Goal: Transaction & Acquisition: Purchase product/service

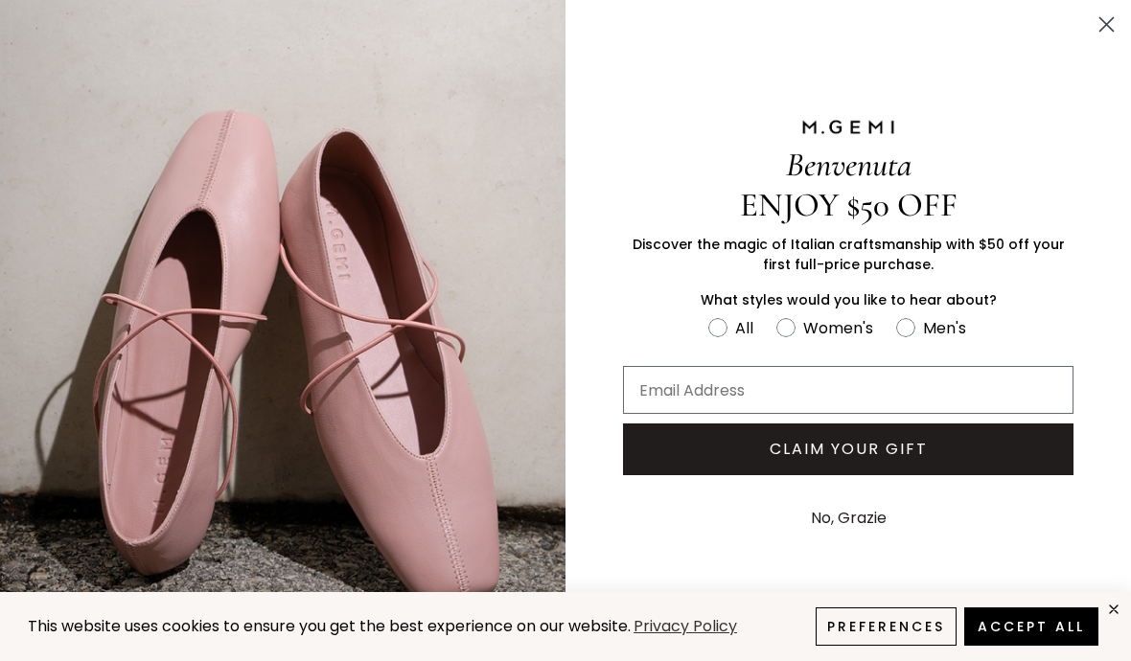
click at [1097, 25] on circle "Close dialog" at bounding box center [1107, 25] width 32 height 32
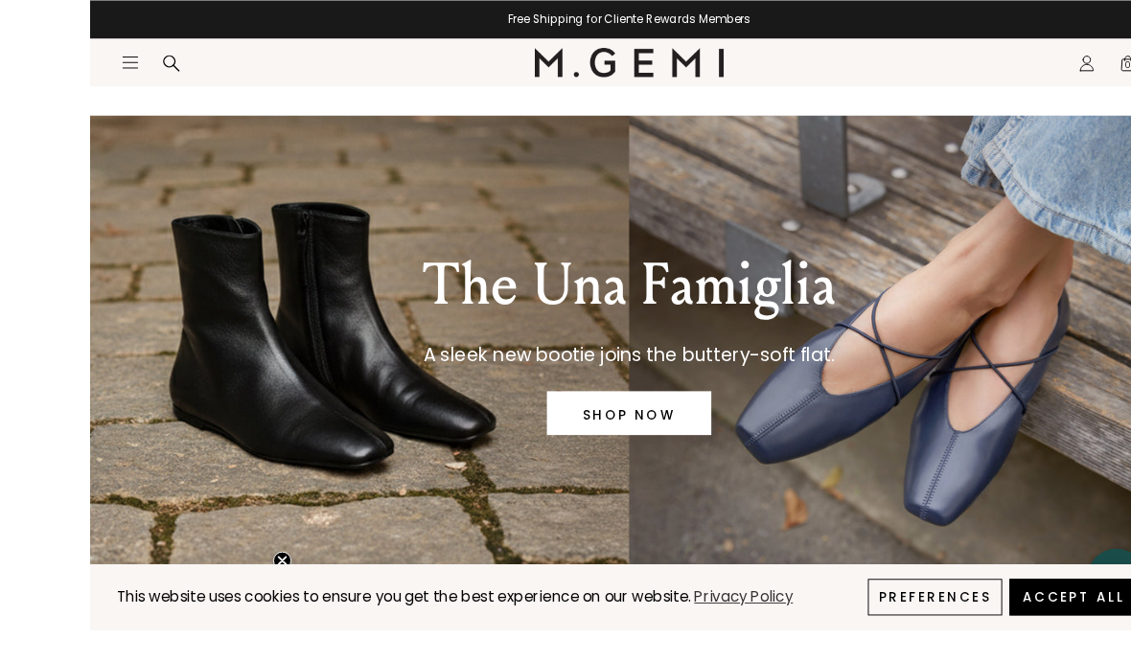
scroll to position [35, 0]
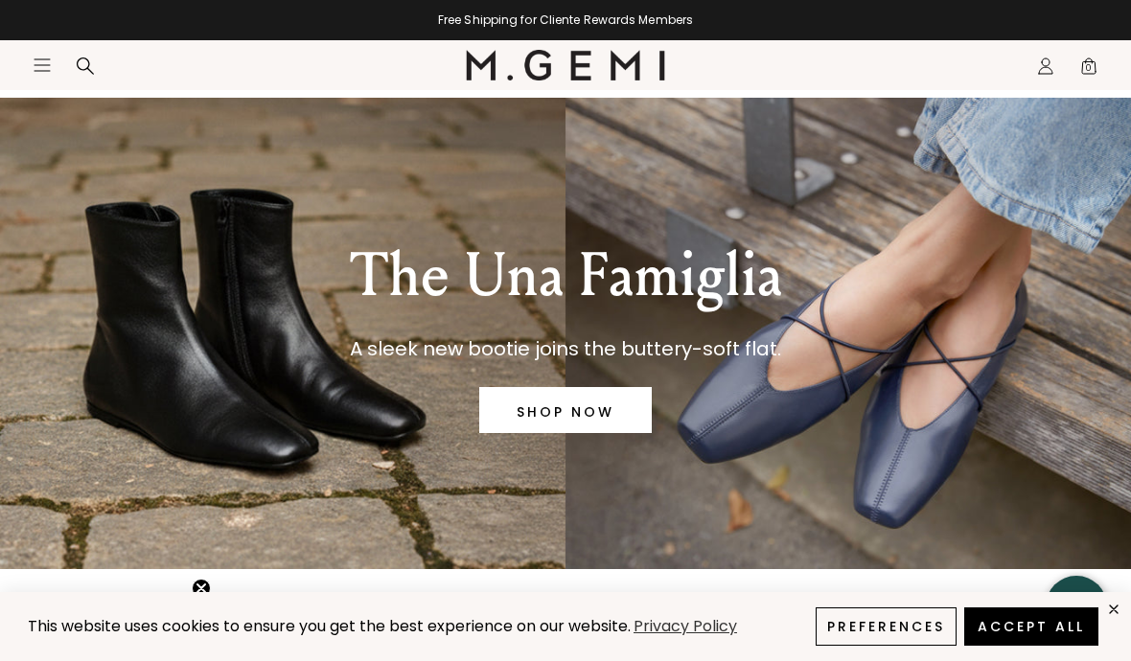
click at [574, 406] on link "SHOP NOW" at bounding box center [565, 410] width 173 height 46
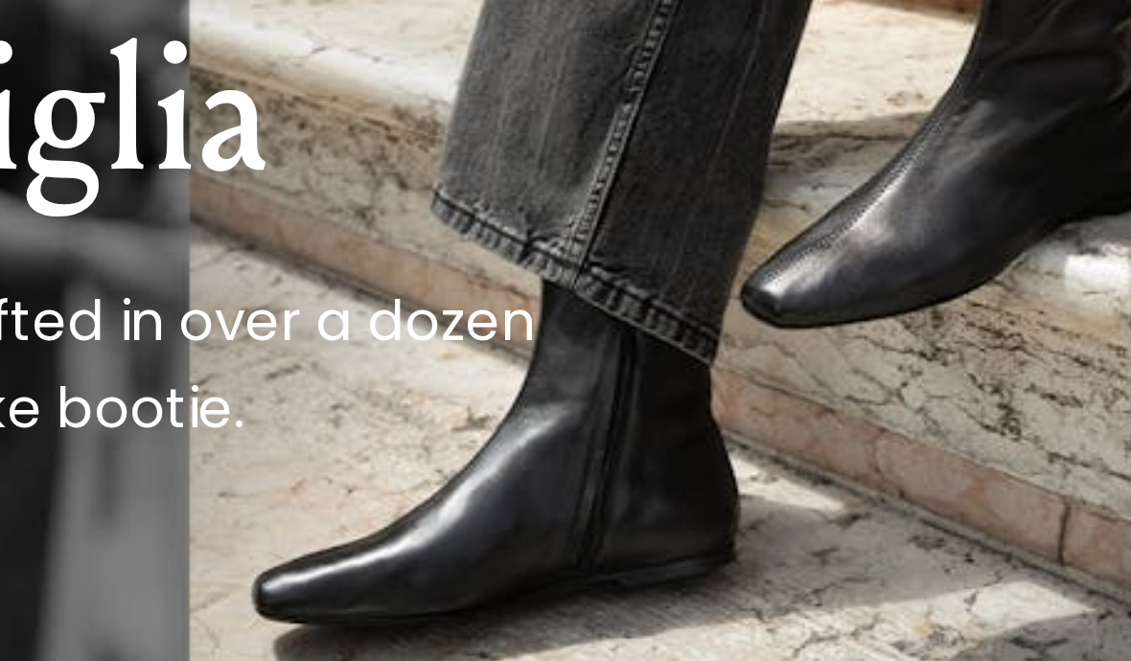
scroll to position [52, 0]
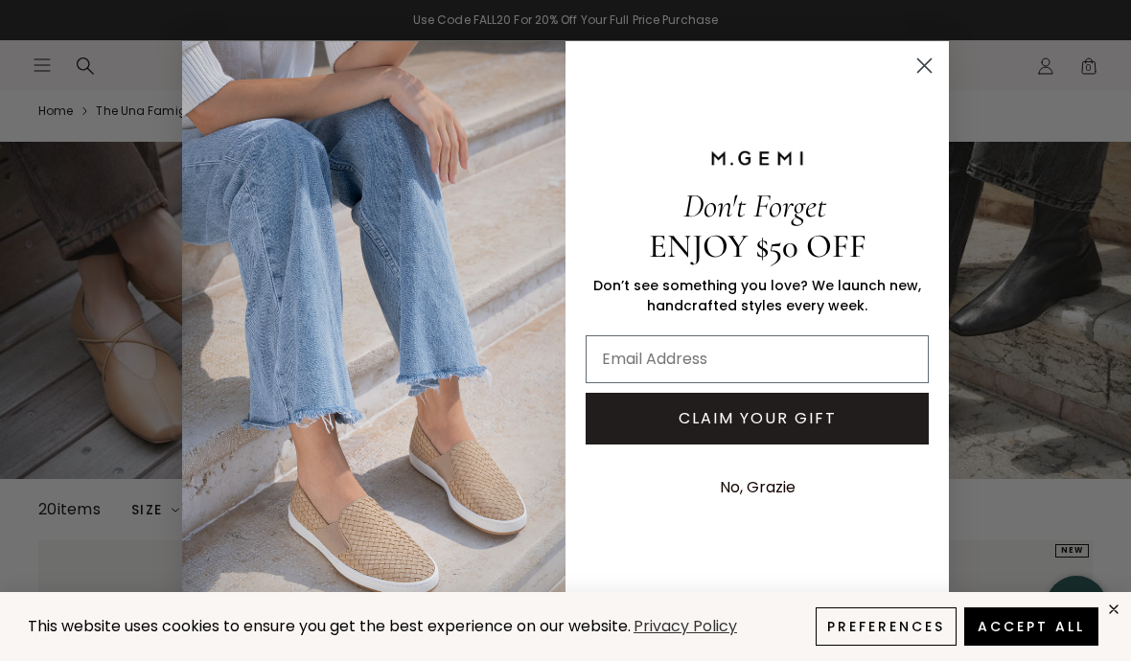
click at [931, 58] on circle "Close dialog" at bounding box center [925, 66] width 32 height 32
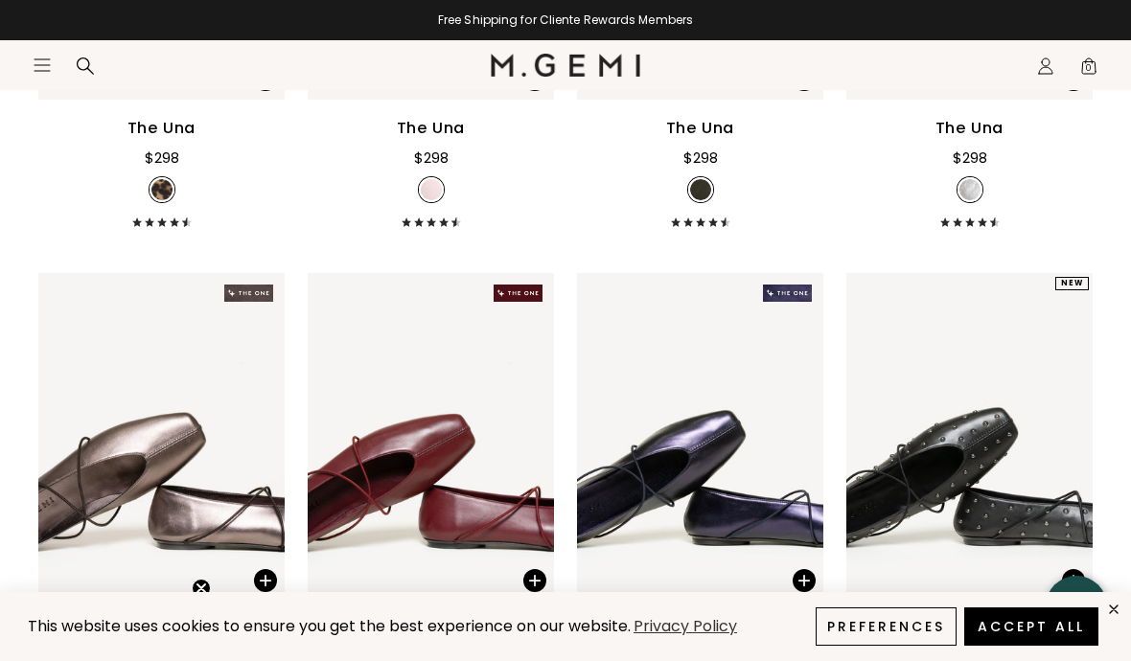
scroll to position [2311, 0]
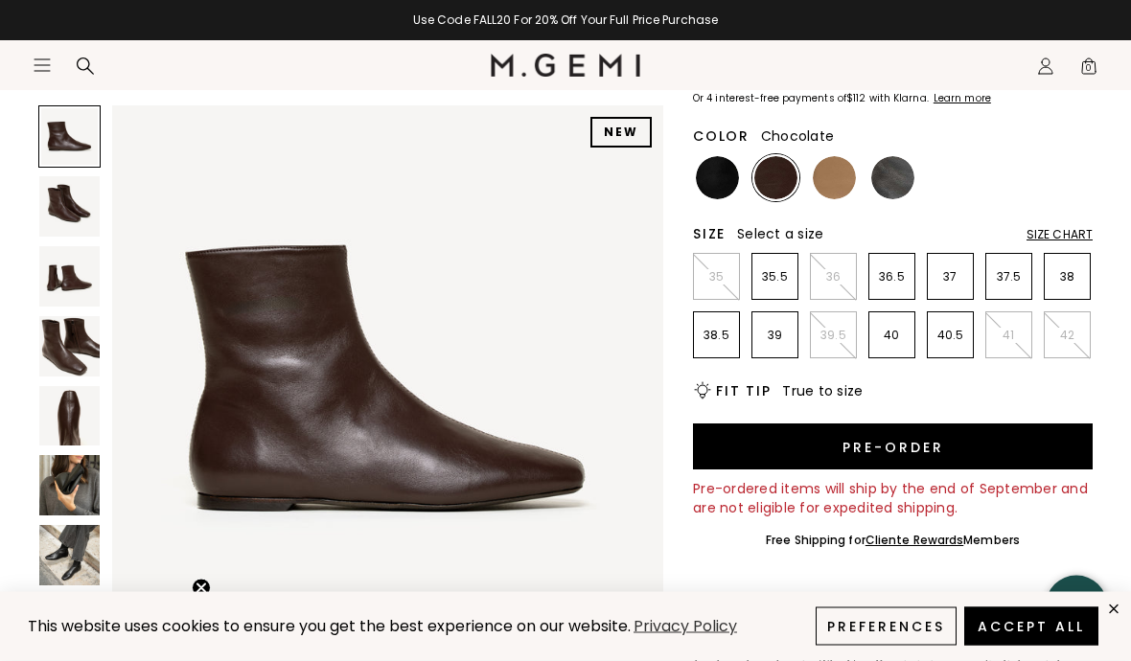
scroll to position [199, 0]
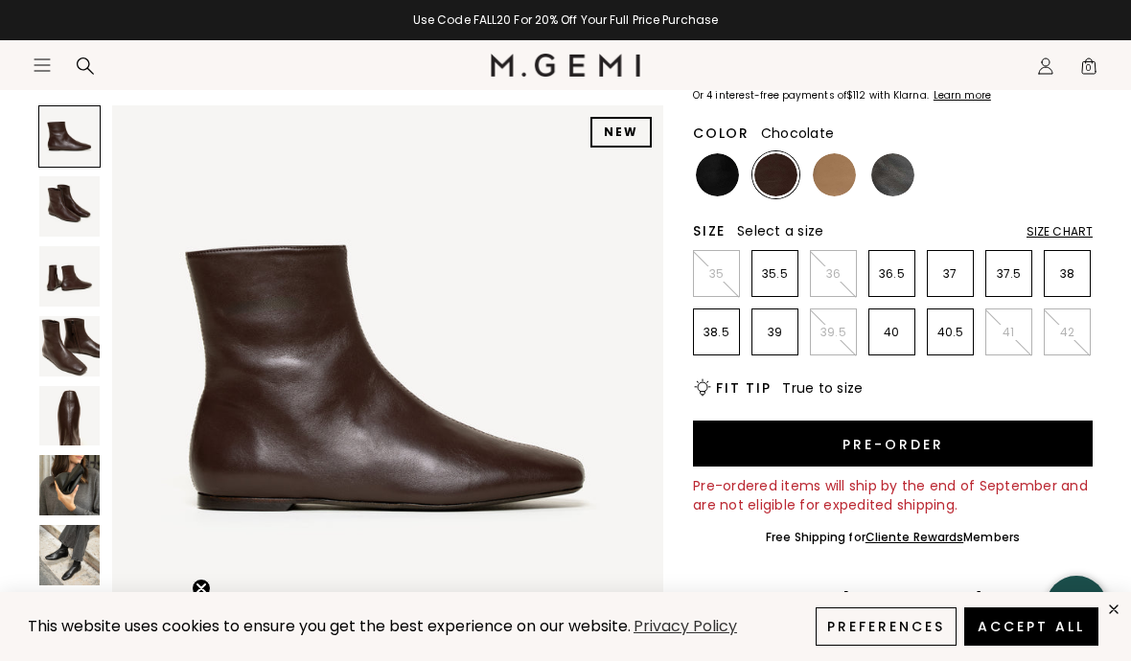
click at [721, 172] on img at bounding box center [717, 174] width 43 height 43
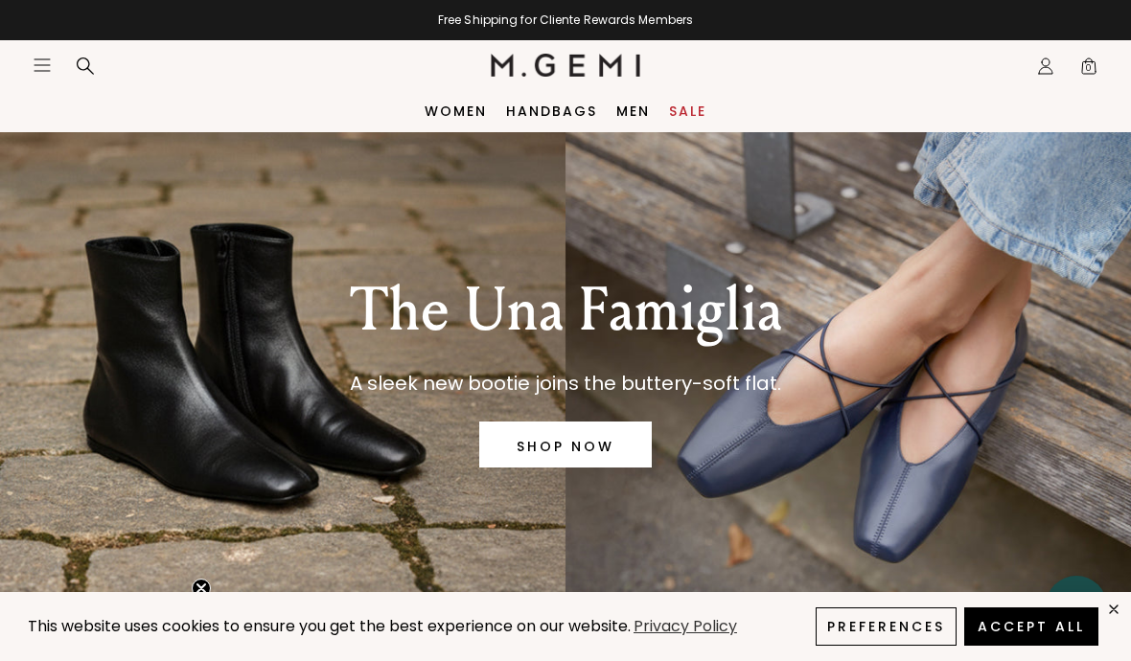
click at [82, 648] on div "This website uses cookies to ensure you get the best experience on our website.…" at bounding box center [565, 626] width 1131 height 69
click at [467, 109] on link "Women" at bounding box center [456, 111] width 62 height 15
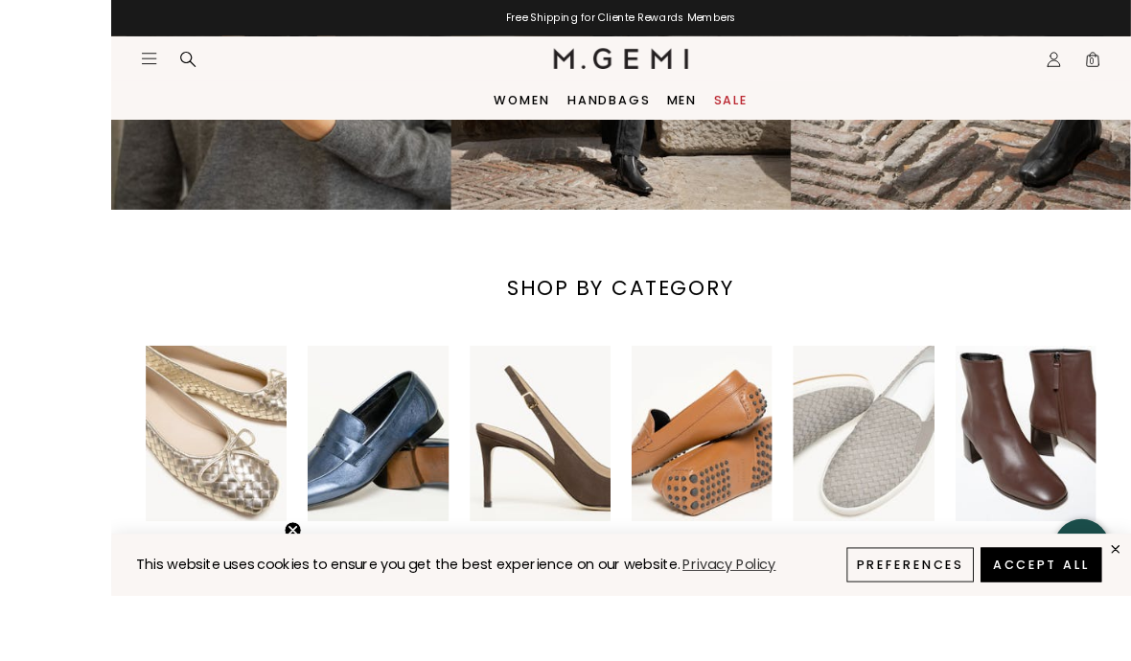
scroll to position [482, 0]
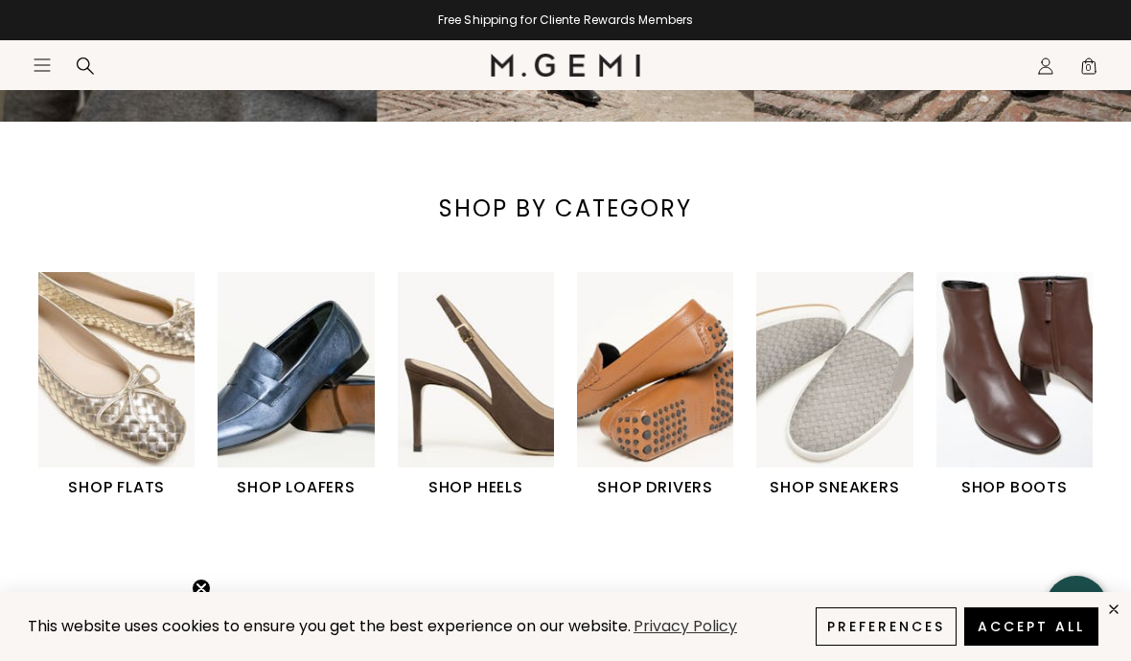
click at [306, 454] on img "2 / 6" at bounding box center [296, 370] width 156 height 196
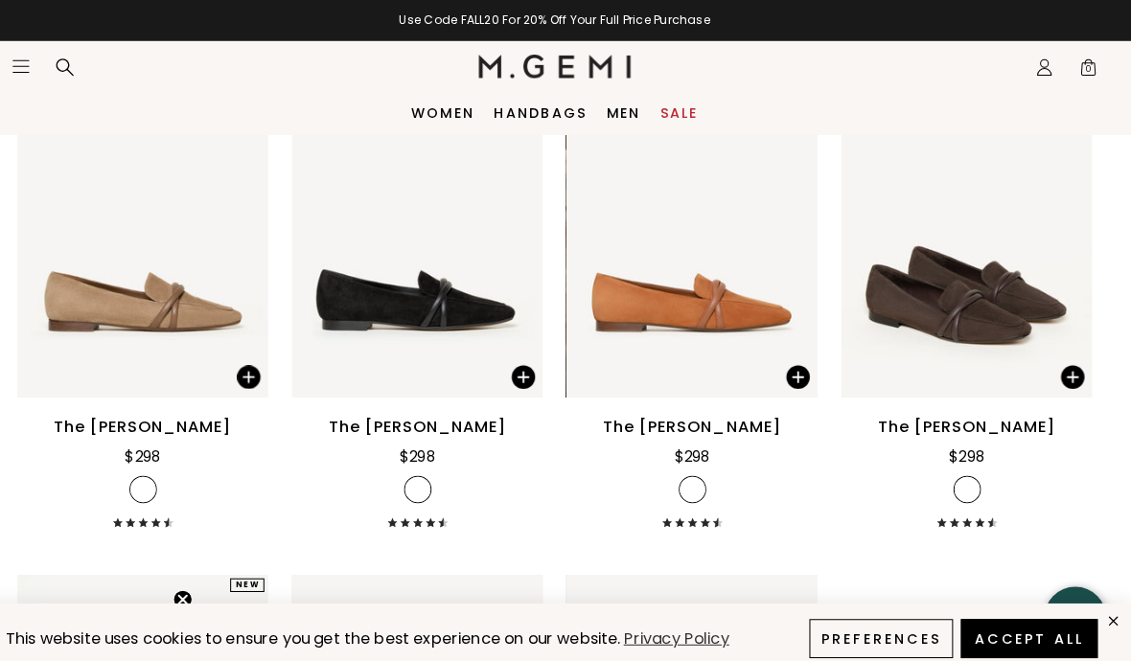
scroll to position [858, 0]
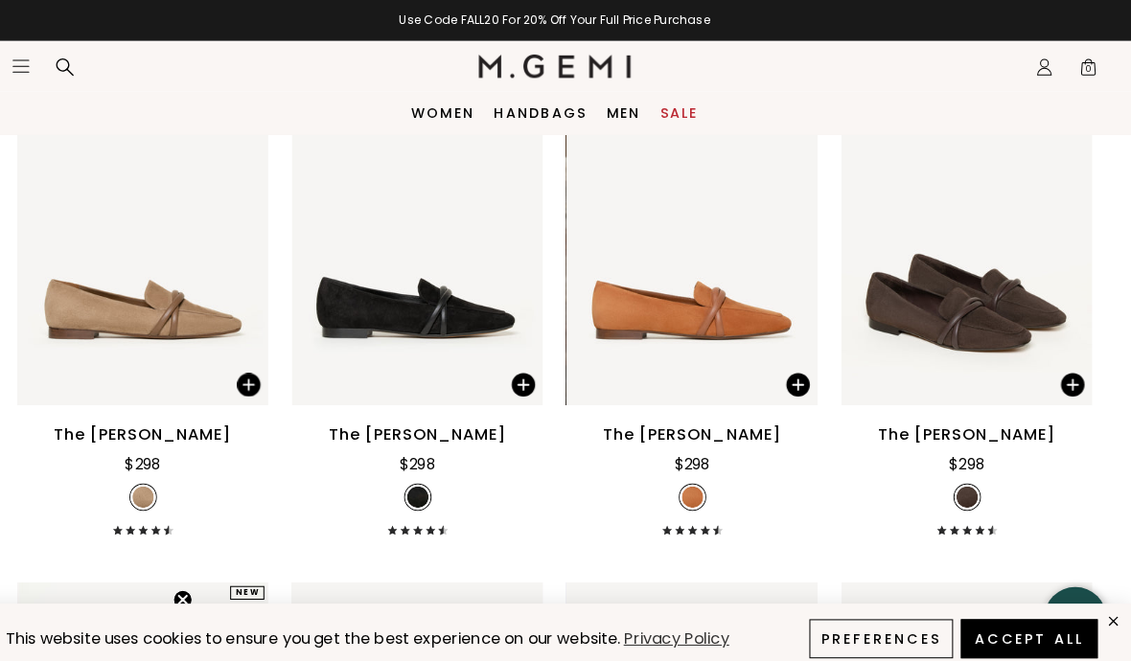
click at [33, 62] on icon "Icons/20x20/hamburger@2x" at bounding box center [42, 65] width 19 height 19
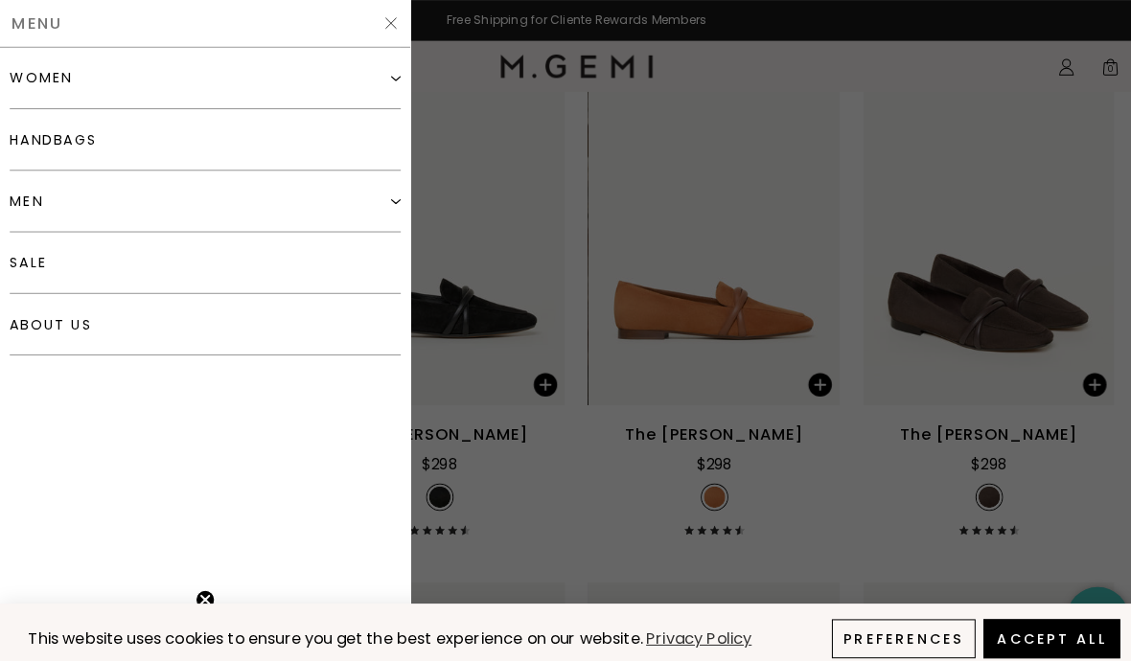
click at [388, 76] on img at bounding box center [388, 77] width 10 height 10
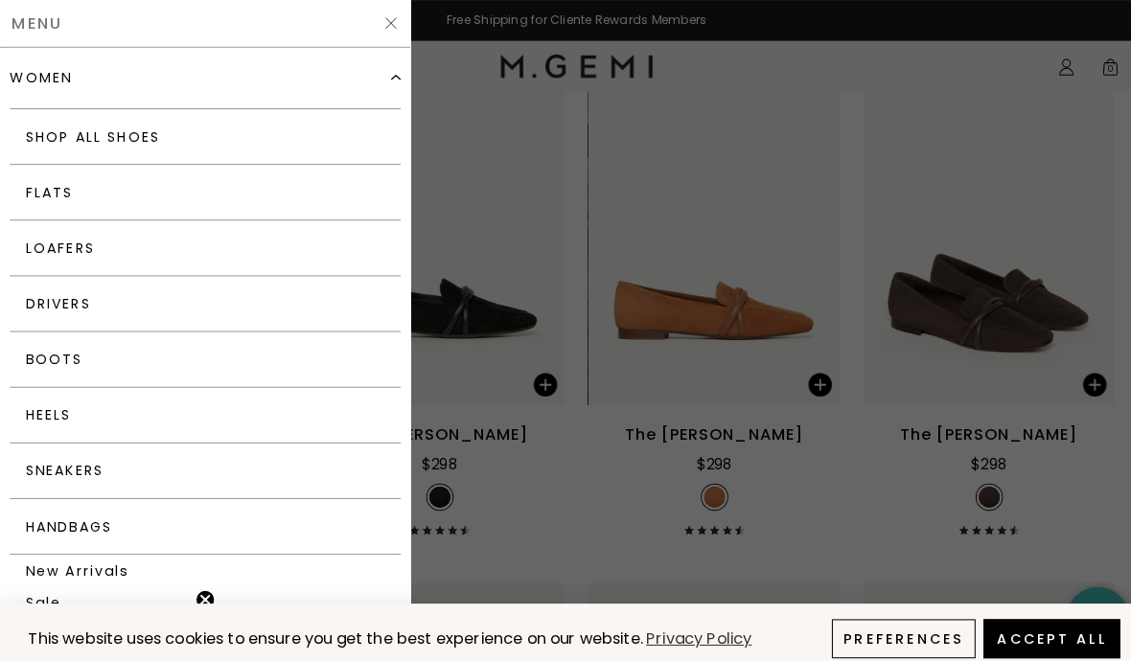
click at [149, 412] on link "Heels" at bounding box center [201, 408] width 383 height 55
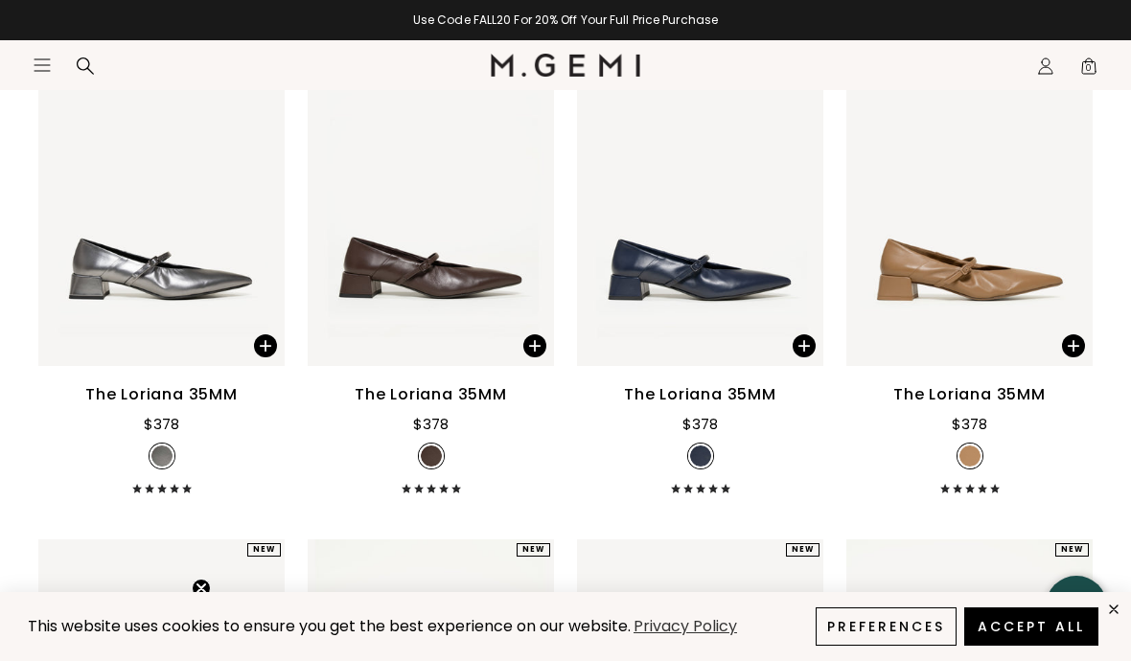
scroll to position [831, 0]
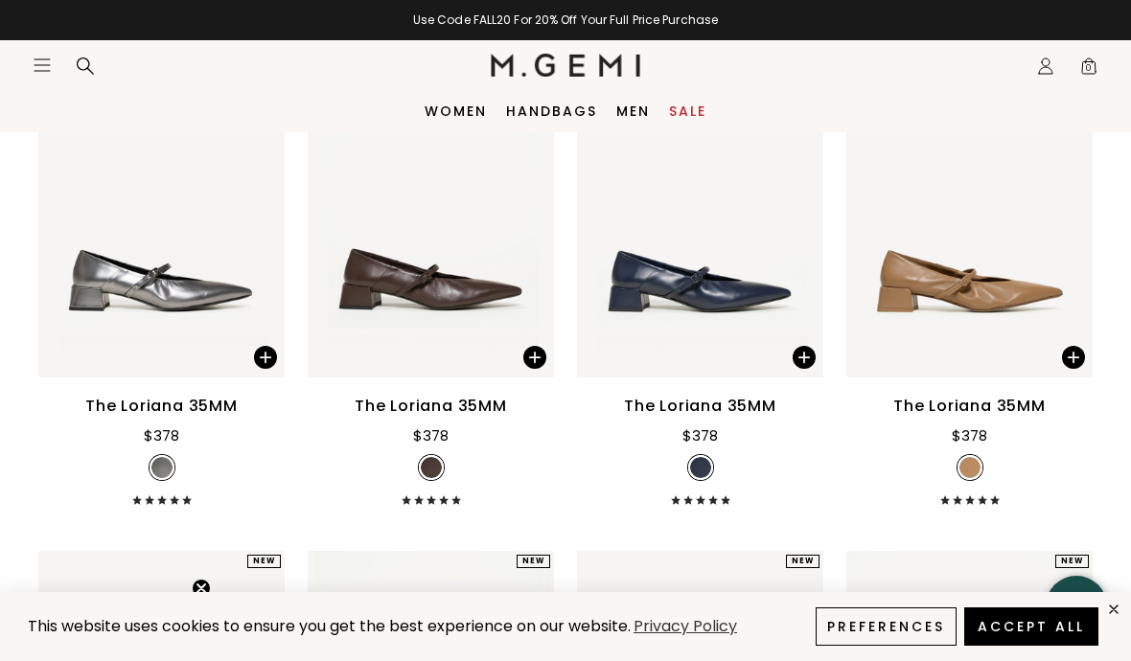
click at [459, 219] on img at bounding box center [431, 214] width 246 height 329
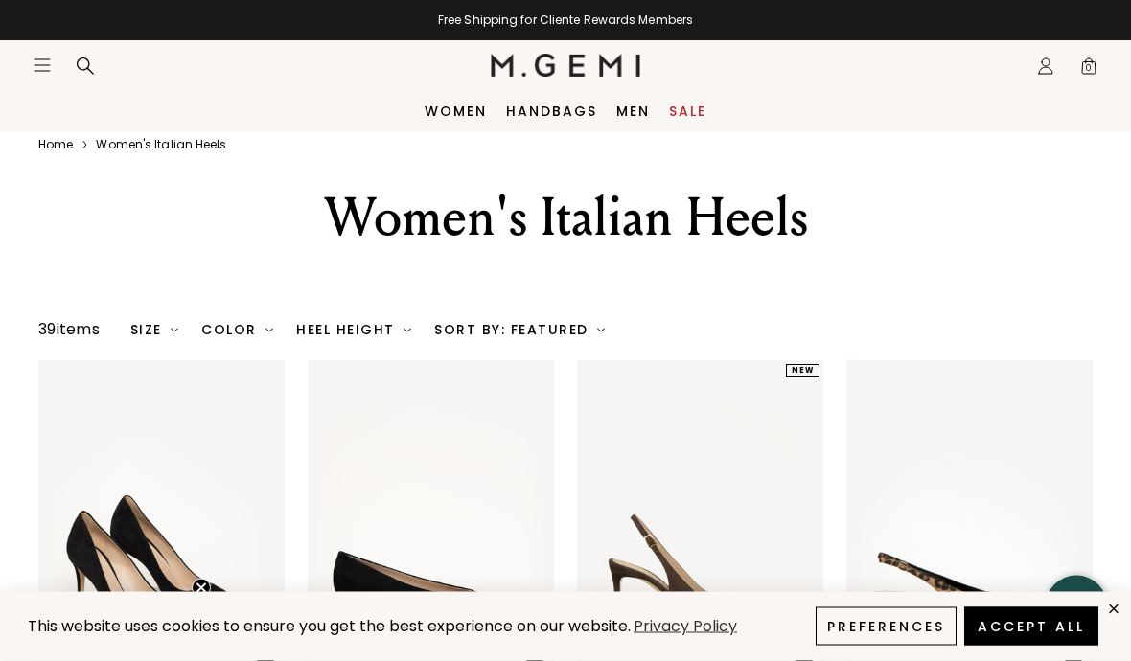
scroll to position [0, 0]
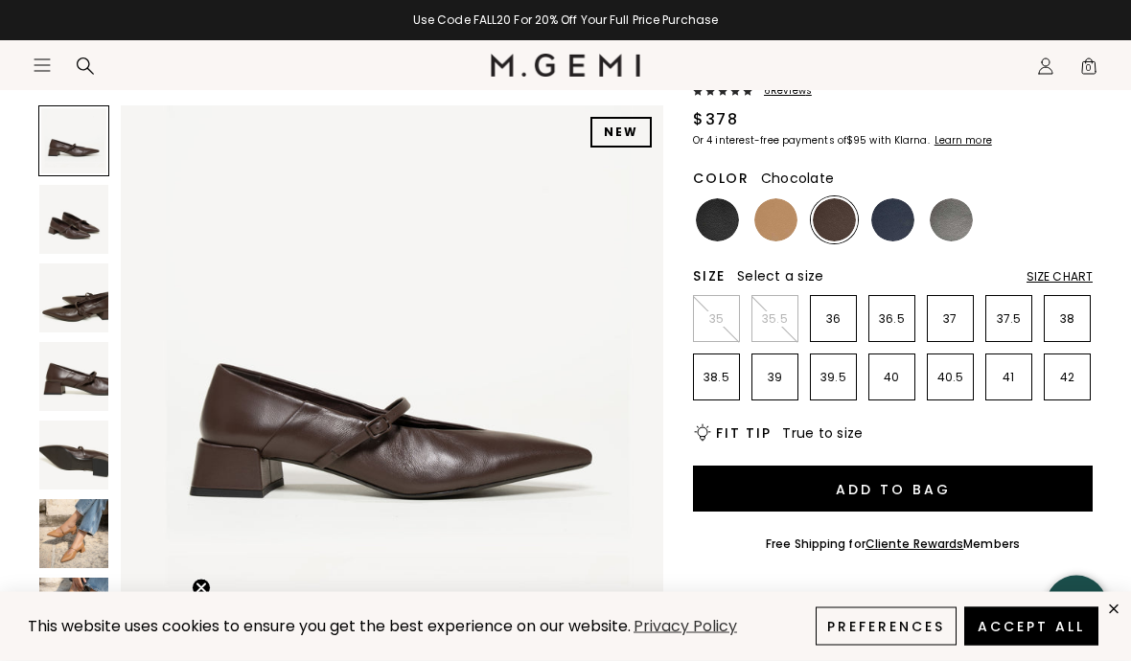
scroll to position [175, 0]
click at [892, 219] on img at bounding box center [892, 219] width 43 height 43
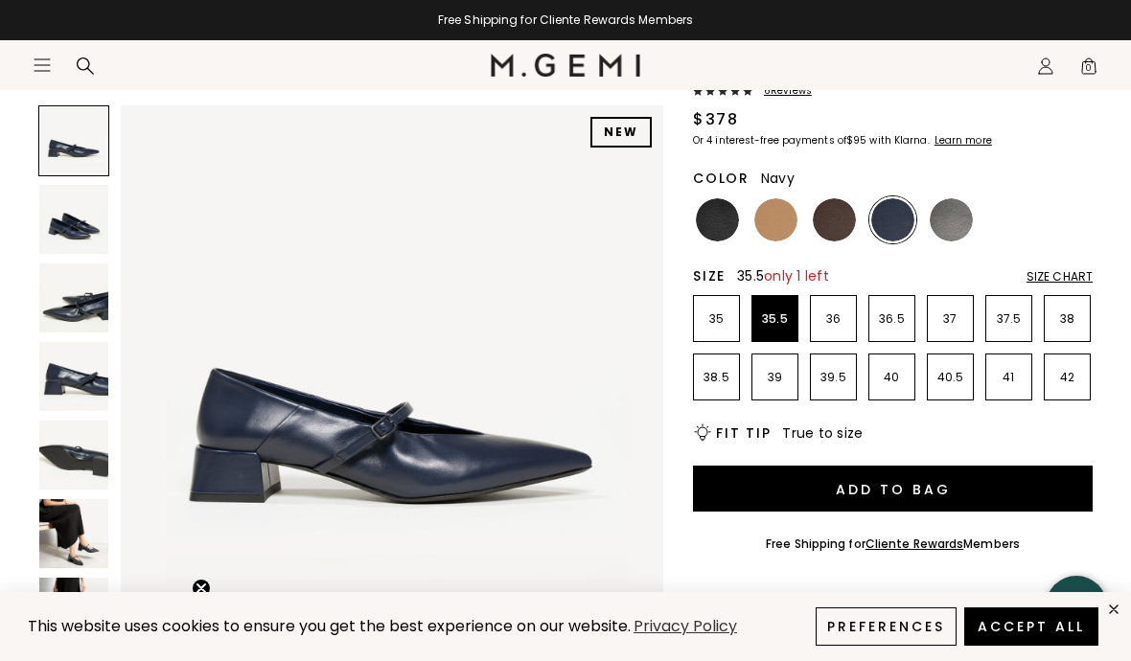
click at [777, 317] on p "35.5" at bounding box center [775, 319] width 45 height 15
click at [956, 220] on img at bounding box center [951, 219] width 43 height 43
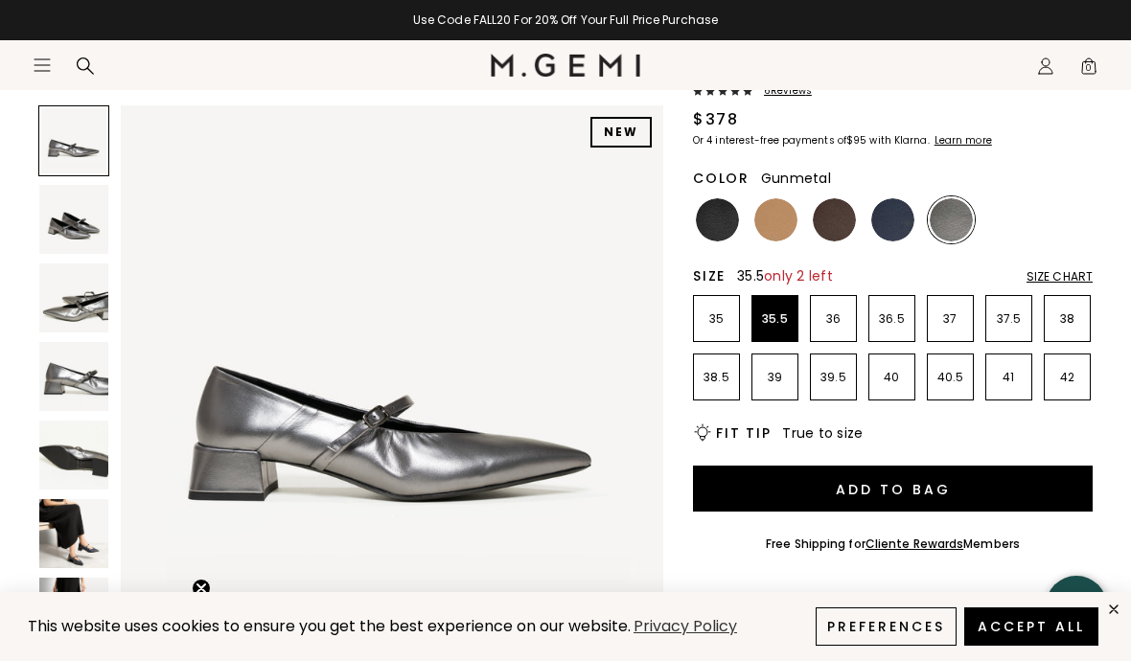
click at [81, 545] on img at bounding box center [73, 533] width 69 height 69
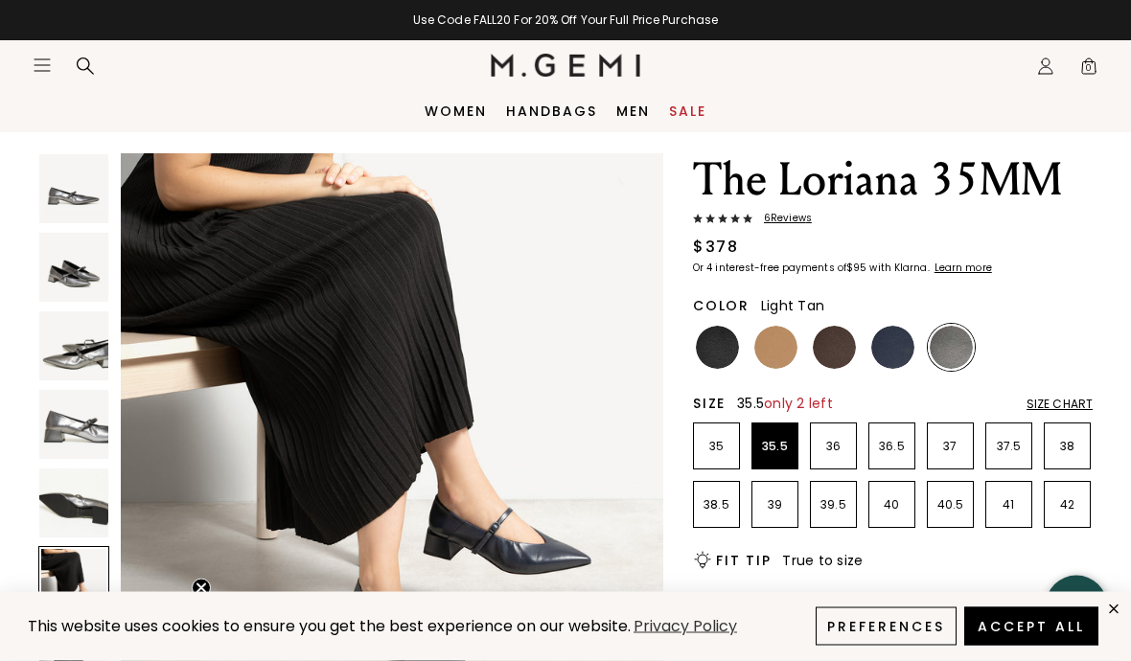
scroll to position [48, 0]
click at [778, 349] on img at bounding box center [775, 347] width 43 height 43
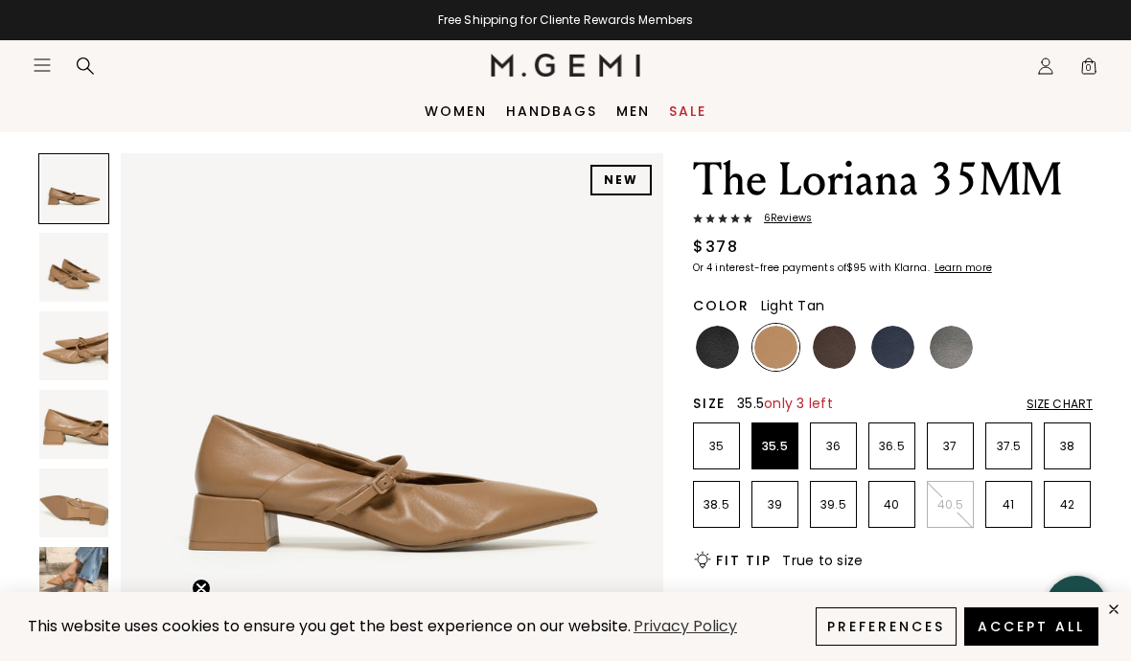
click at [726, 346] on img at bounding box center [717, 347] width 43 height 43
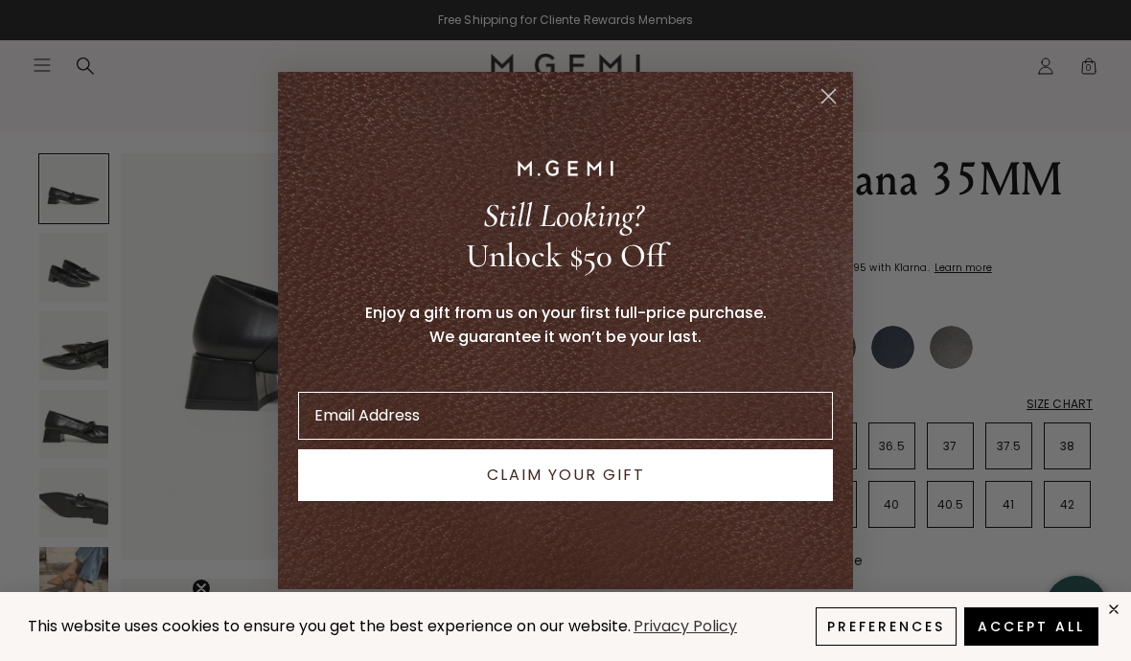
scroll to position [136, 0]
click at [824, 95] on circle "Close dialog" at bounding box center [829, 97] width 32 height 32
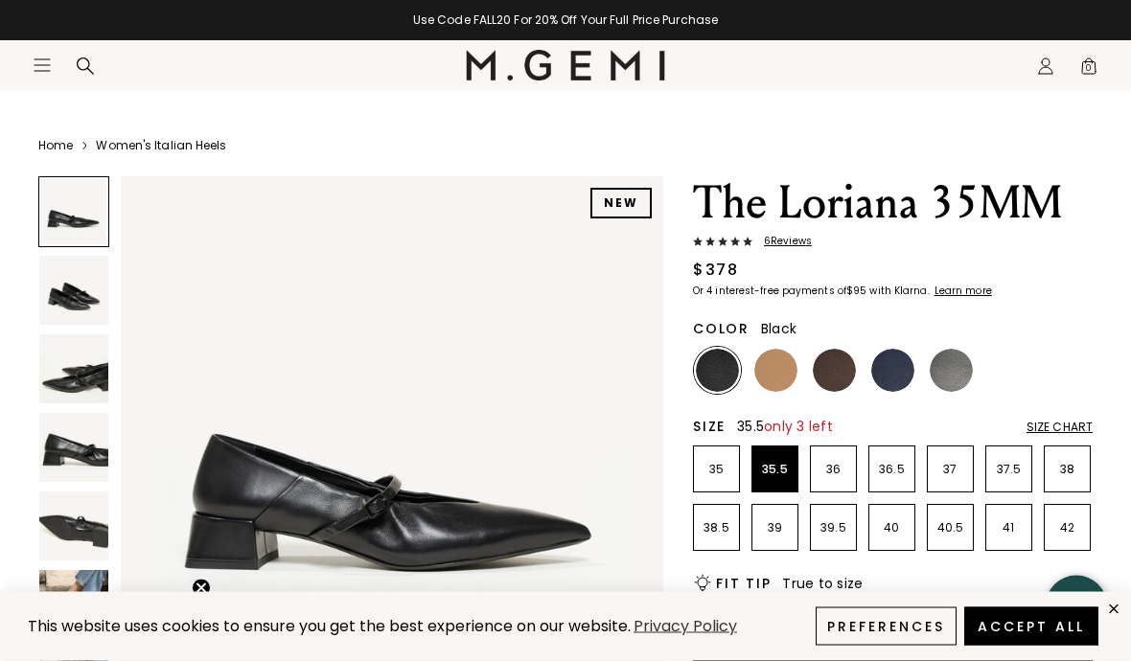
scroll to position [25, 0]
click at [1066, 422] on div "Size Chart" at bounding box center [1060, 427] width 66 height 15
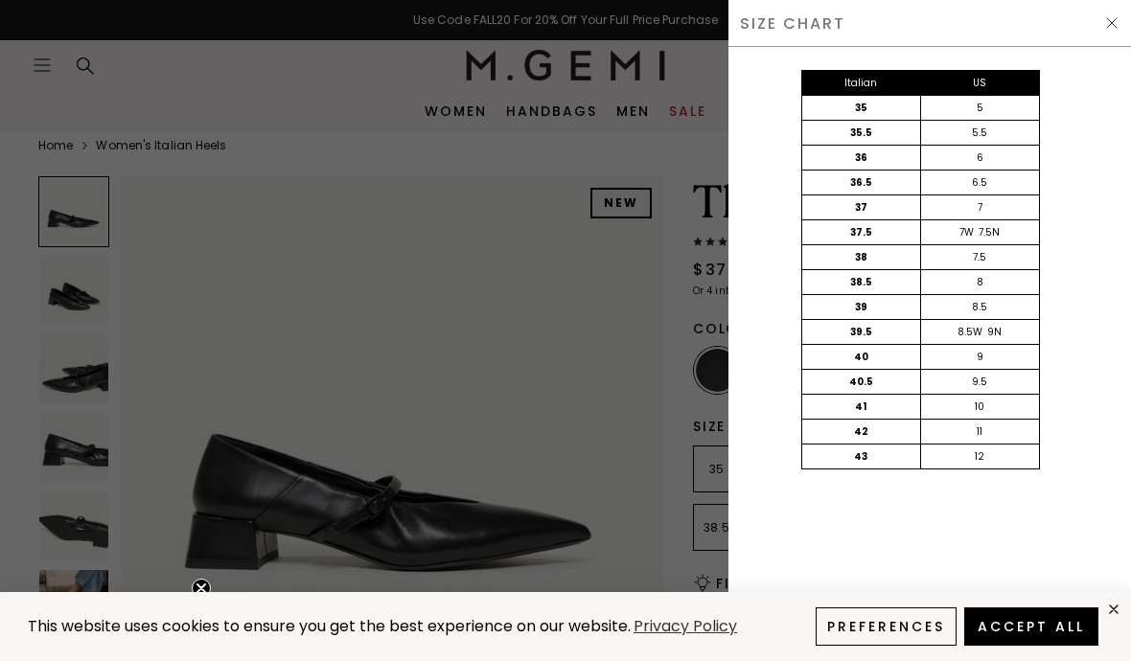
click at [1127, 13] on div "SIZE CHART" at bounding box center [930, 23] width 403 height 47
click at [1113, 20] on img at bounding box center [1111, 22] width 15 height 15
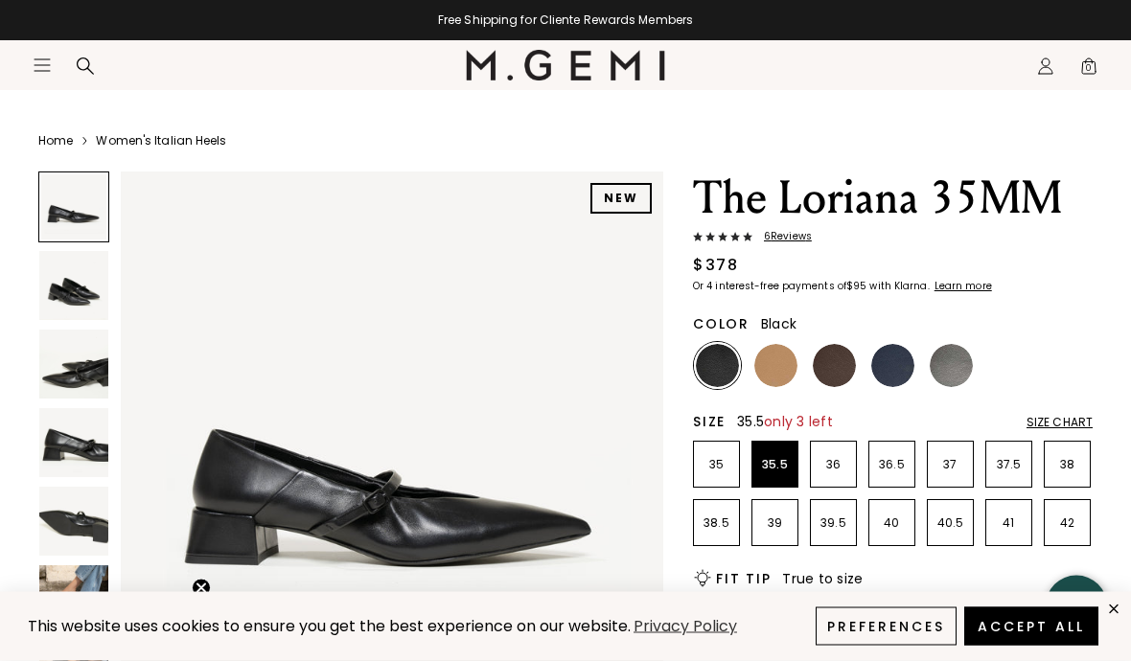
scroll to position [30, 0]
click at [899, 369] on img at bounding box center [892, 365] width 43 height 43
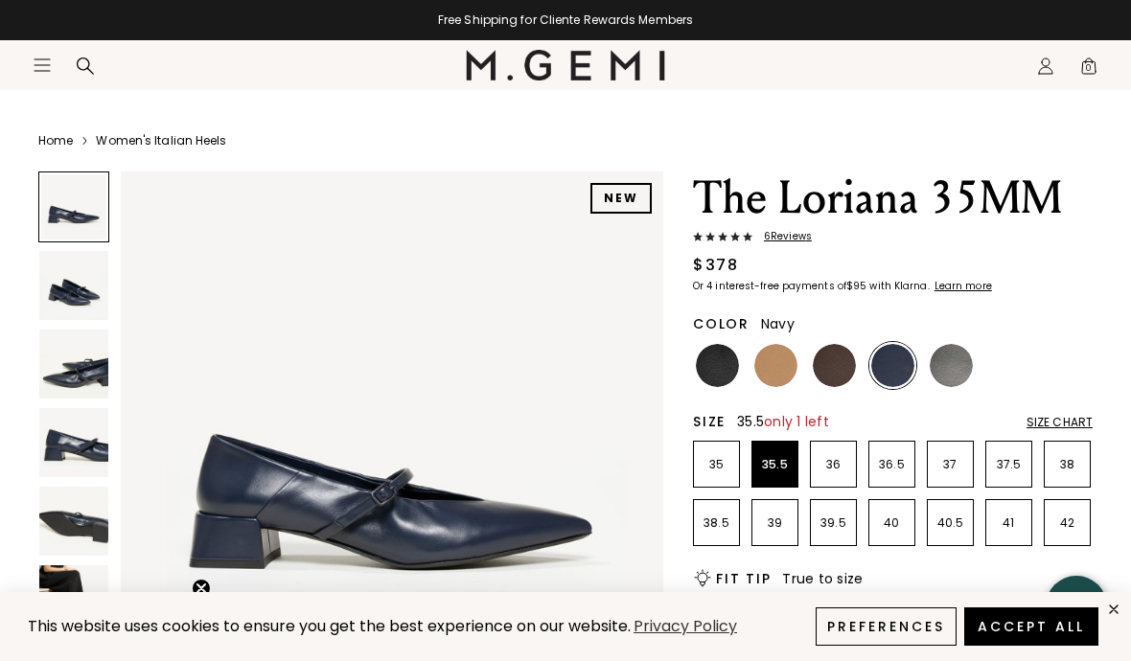
click at [823, 469] on p "36" at bounding box center [833, 464] width 45 height 15
click at [74, 370] on img at bounding box center [73, 364] width 69 height 69
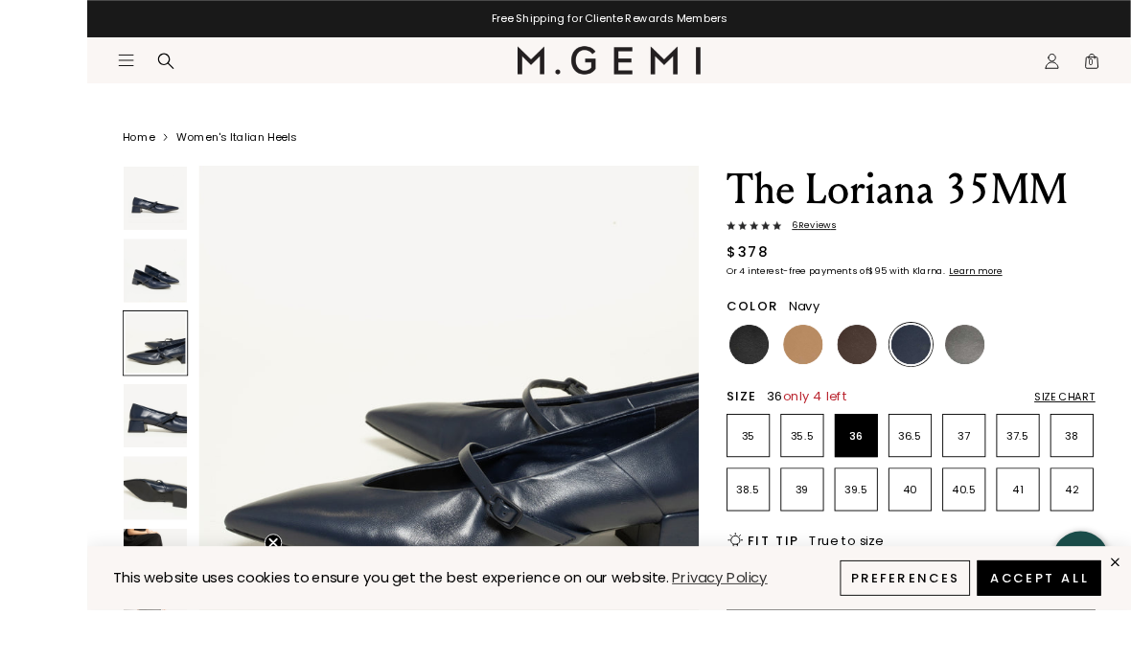
scroll to position [100, 0]
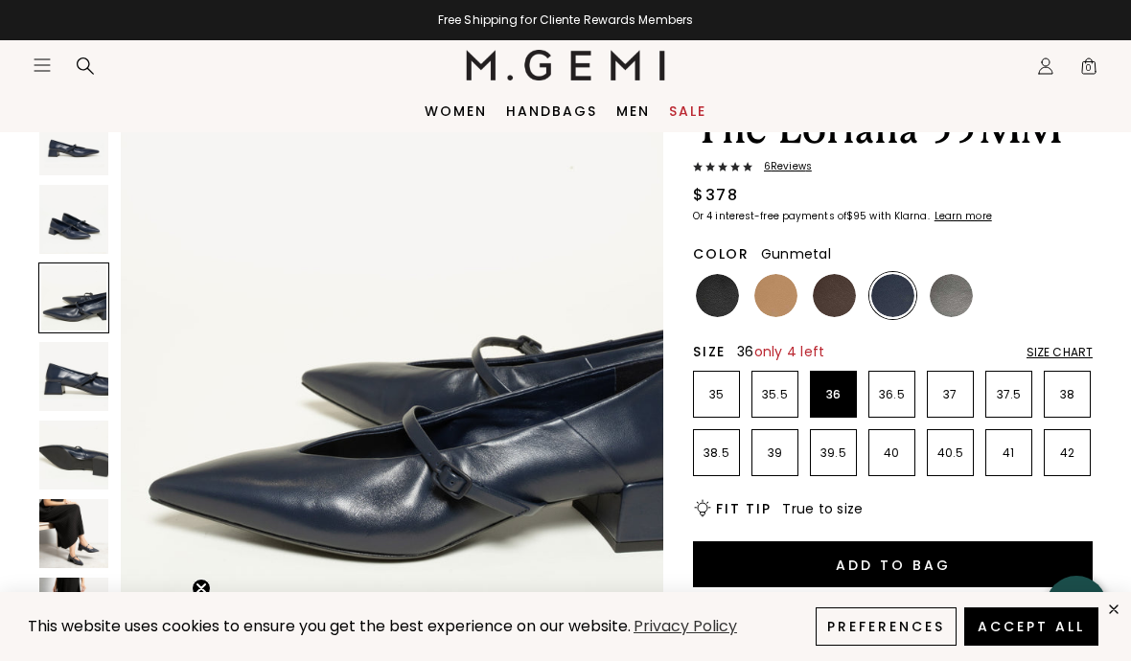
click at [958, 289] on img at bounding box center [951, 295] width 43 height 43
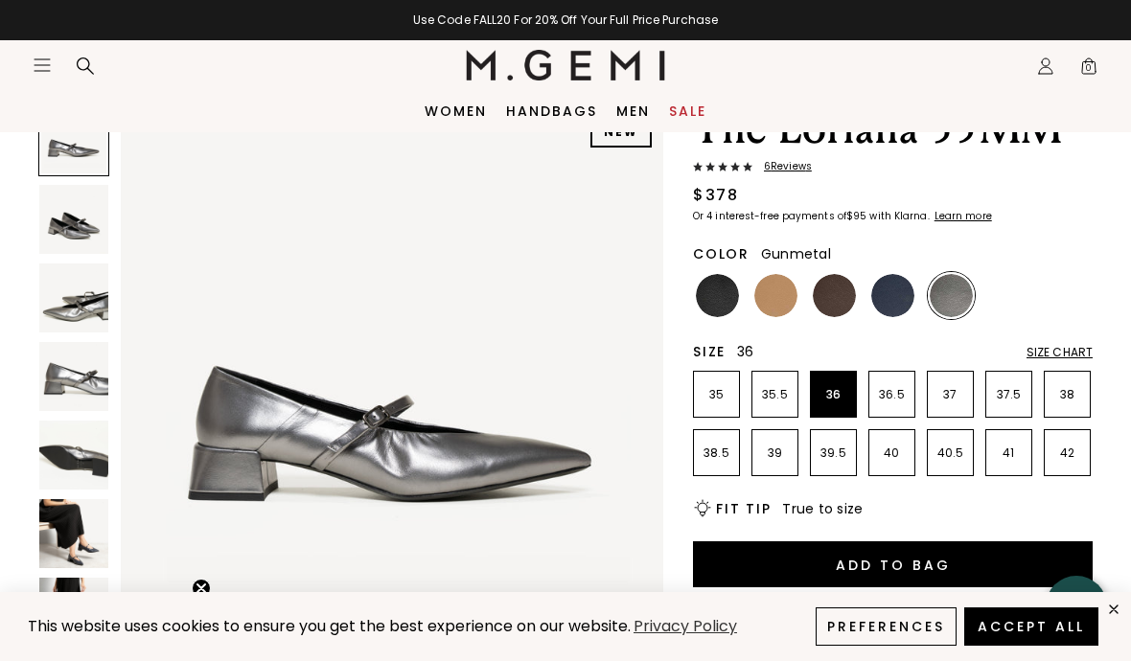
click at [776, 393] on p "35.5" at bounding box center [775, 394] width 45 height 15
click at [828, 395] on p "36" at bounding box center [833, 394] width 45 height 15
click at [82, 308] on img at bounding box center [73, 298] width 69 height 69
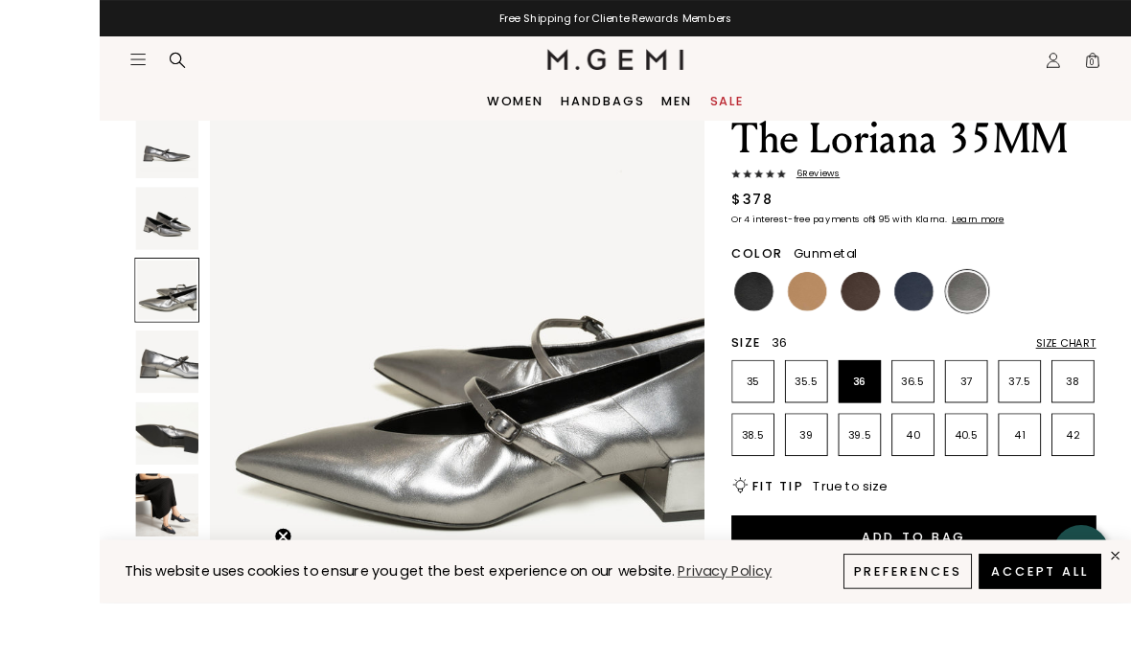
scroll to position [154, 0]
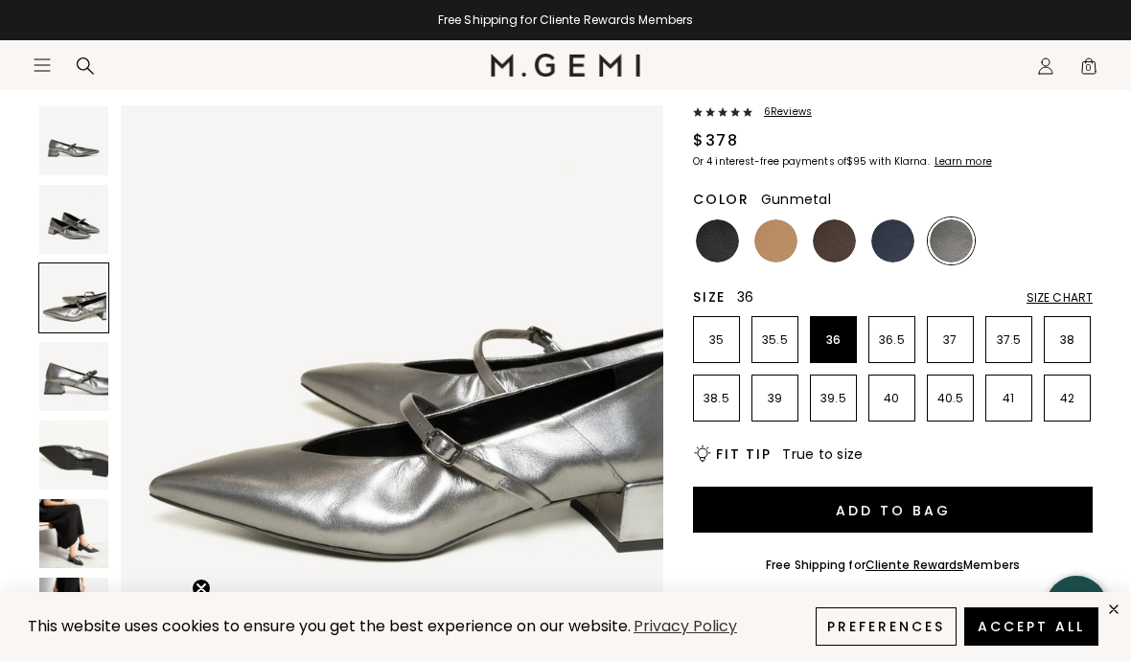
click at [77, 534] on img at bounding box center [73, 533] width 69 height 69
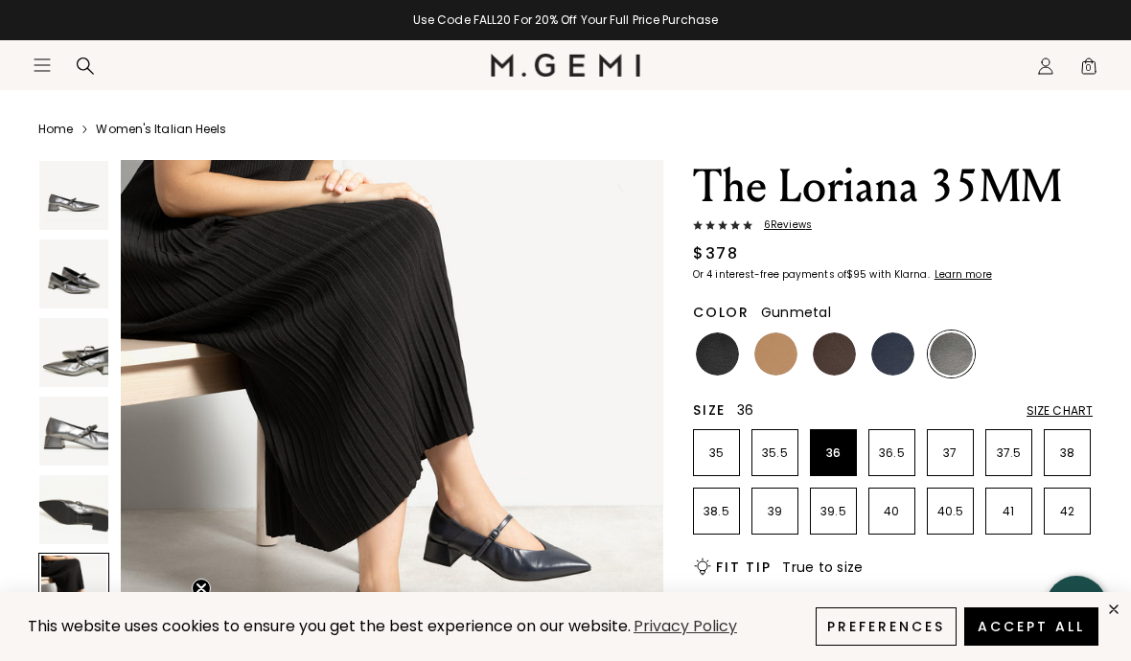
scroll to position [44, 0]
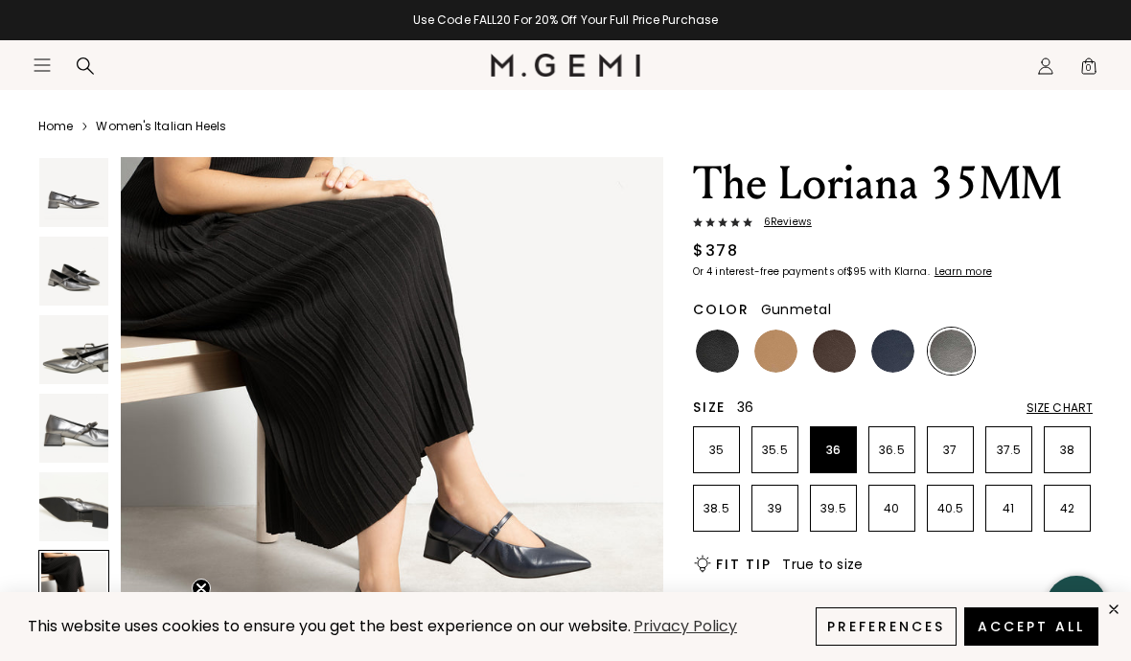
click at [830, 352] on img at bounding box center [834, 351] width 43 height 43
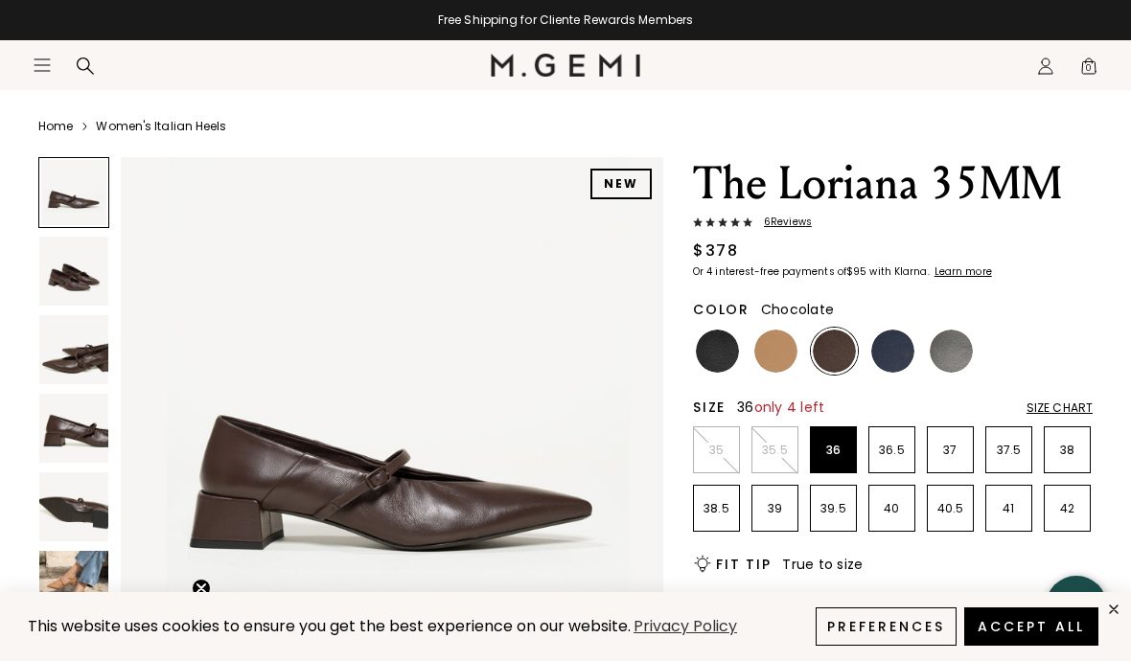
click at [94, 429] on img at bounding box center [73, 428] width 69 height 69
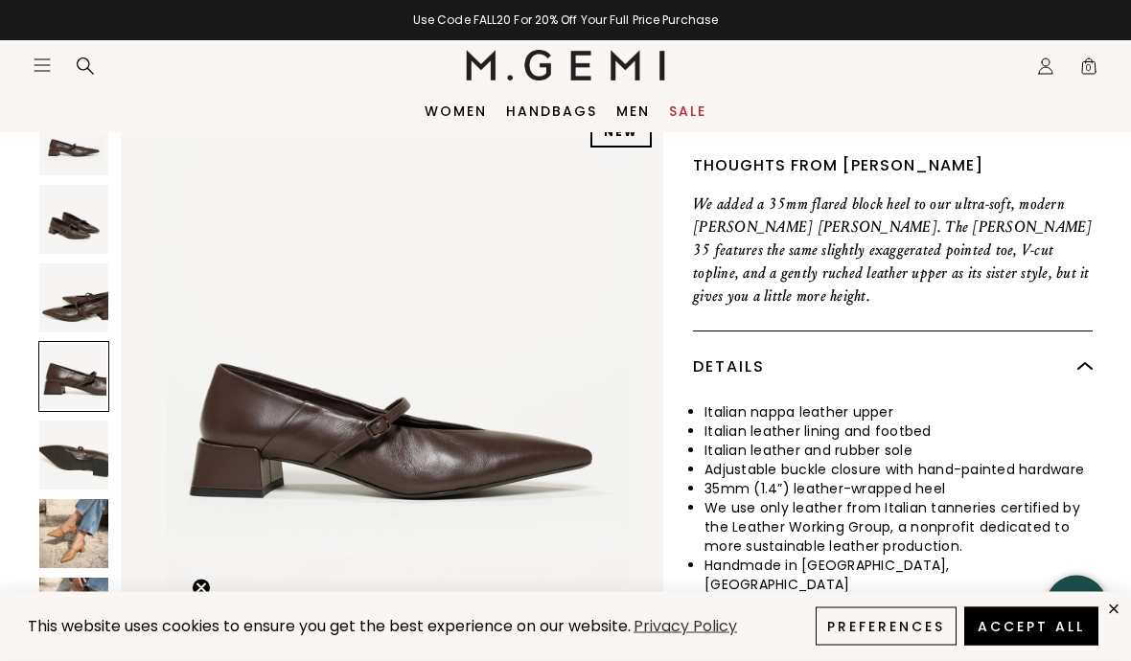
scroll to position [615, 0]
click at [95, 295] on img at bounding box center [73, 298] width 69 height 69
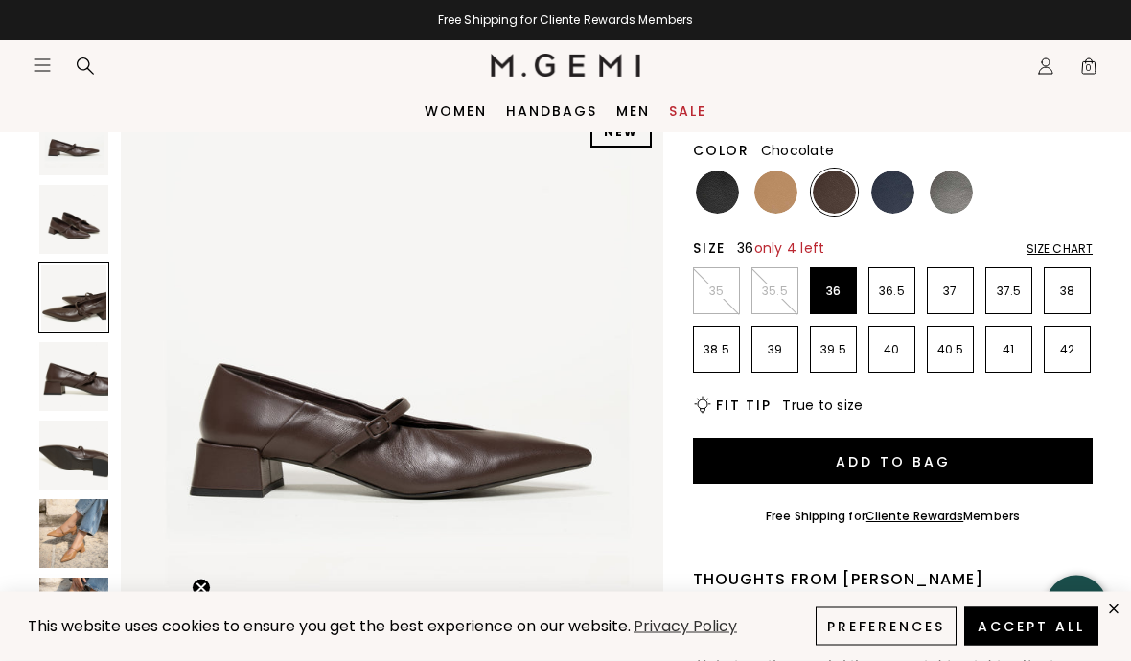
scroll to position [166, 0]
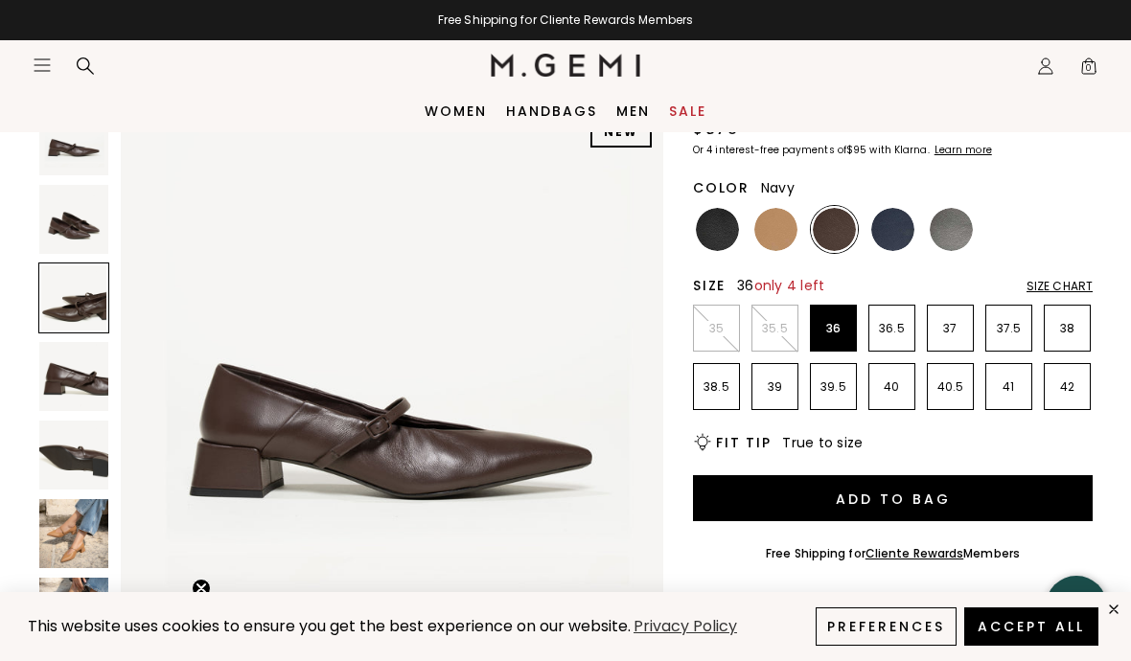
click at [893, 221] on img at bounding box center [892, 229] width 43 height 43
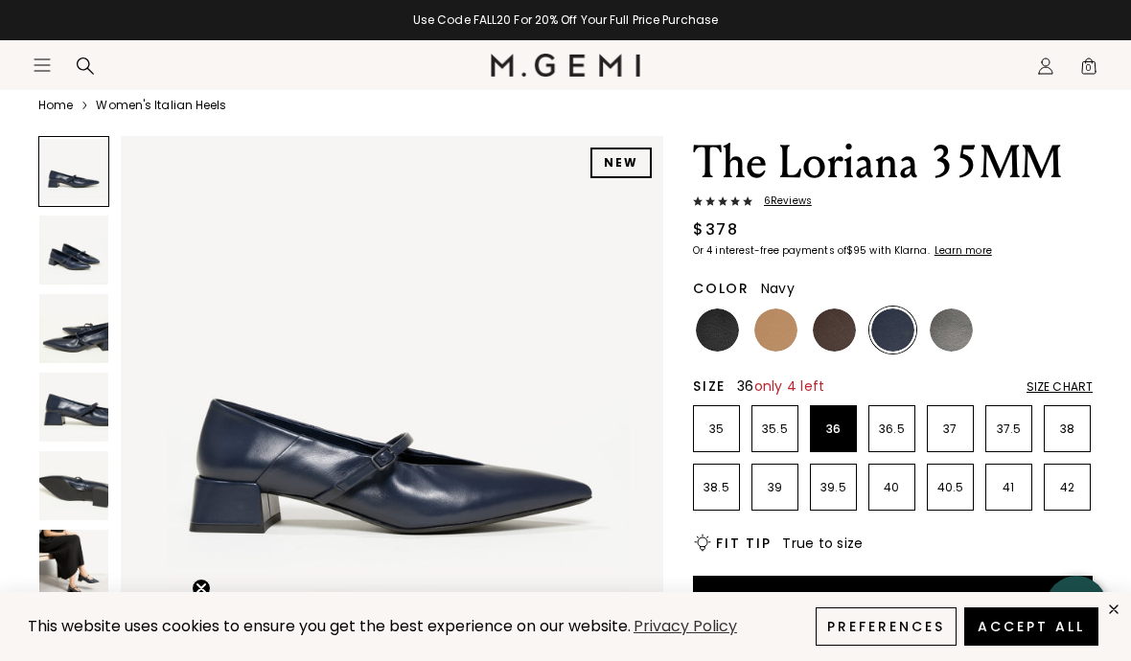
scroll to position [66, 0]
